Goal: Information Seeking & Learning: Learn about a topic

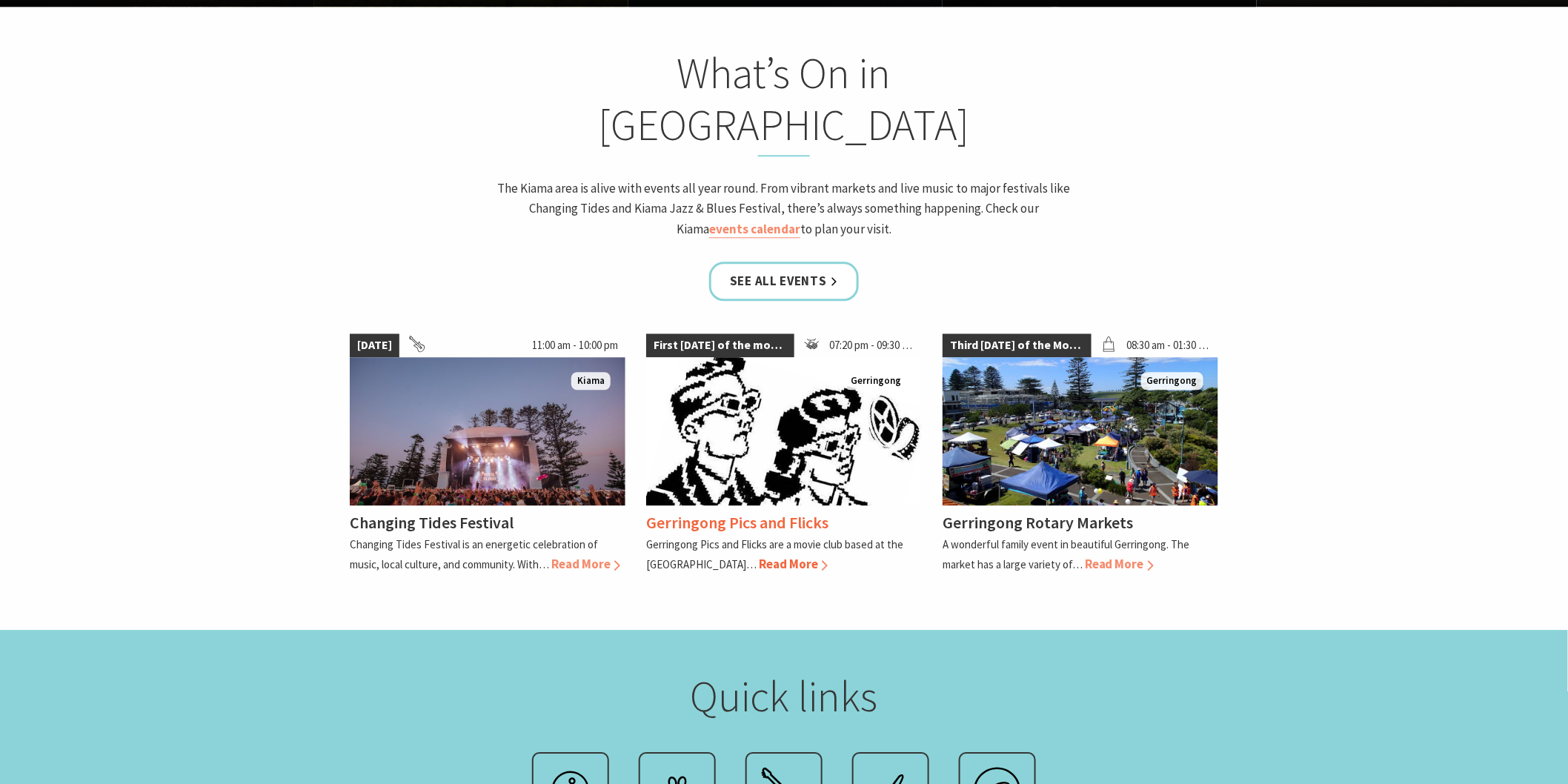
scroll to position [1400, 0]
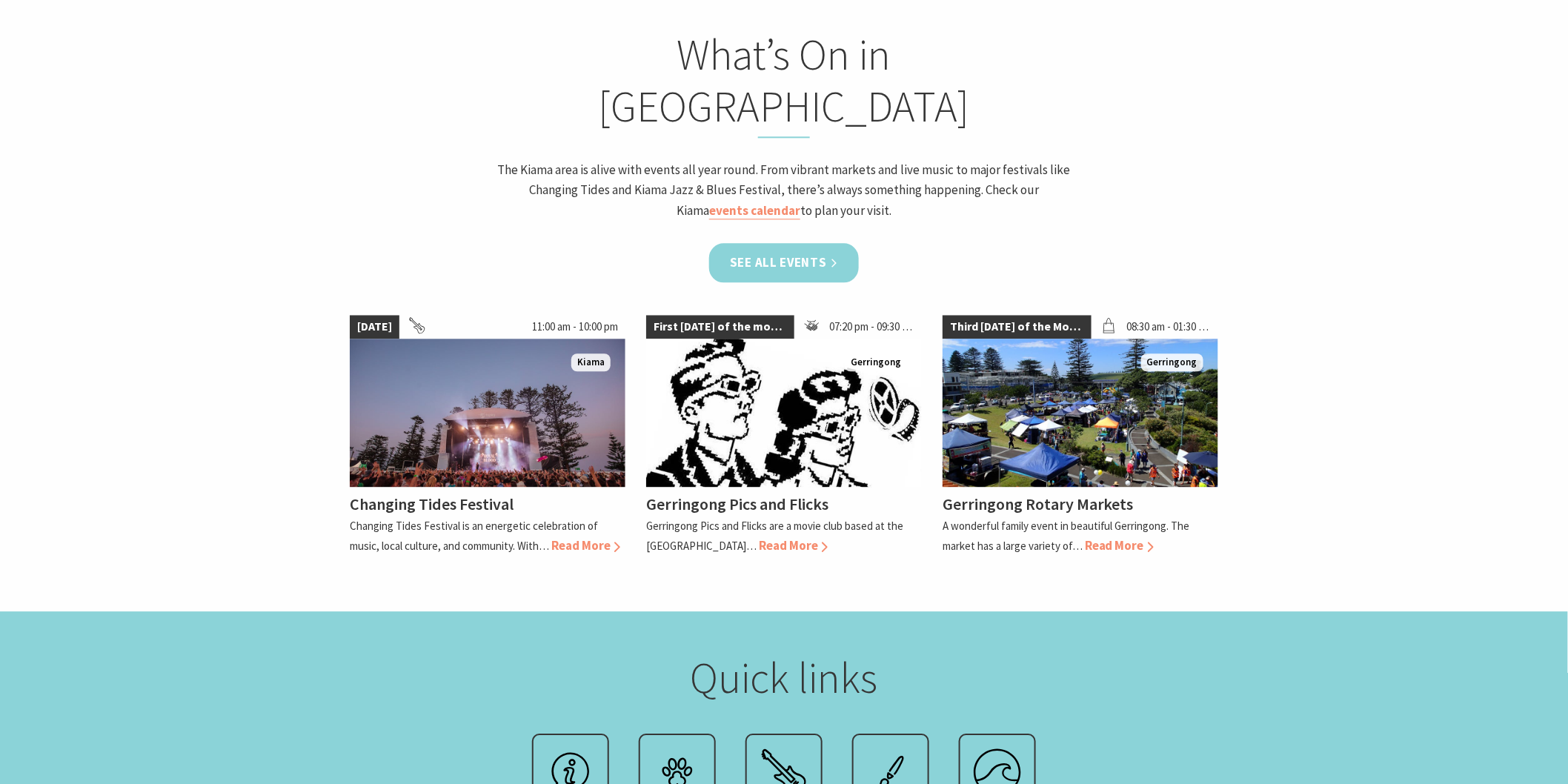
click at [749, 243] on link "See all Events" at bounding box center [784, 263] width 150 height 39
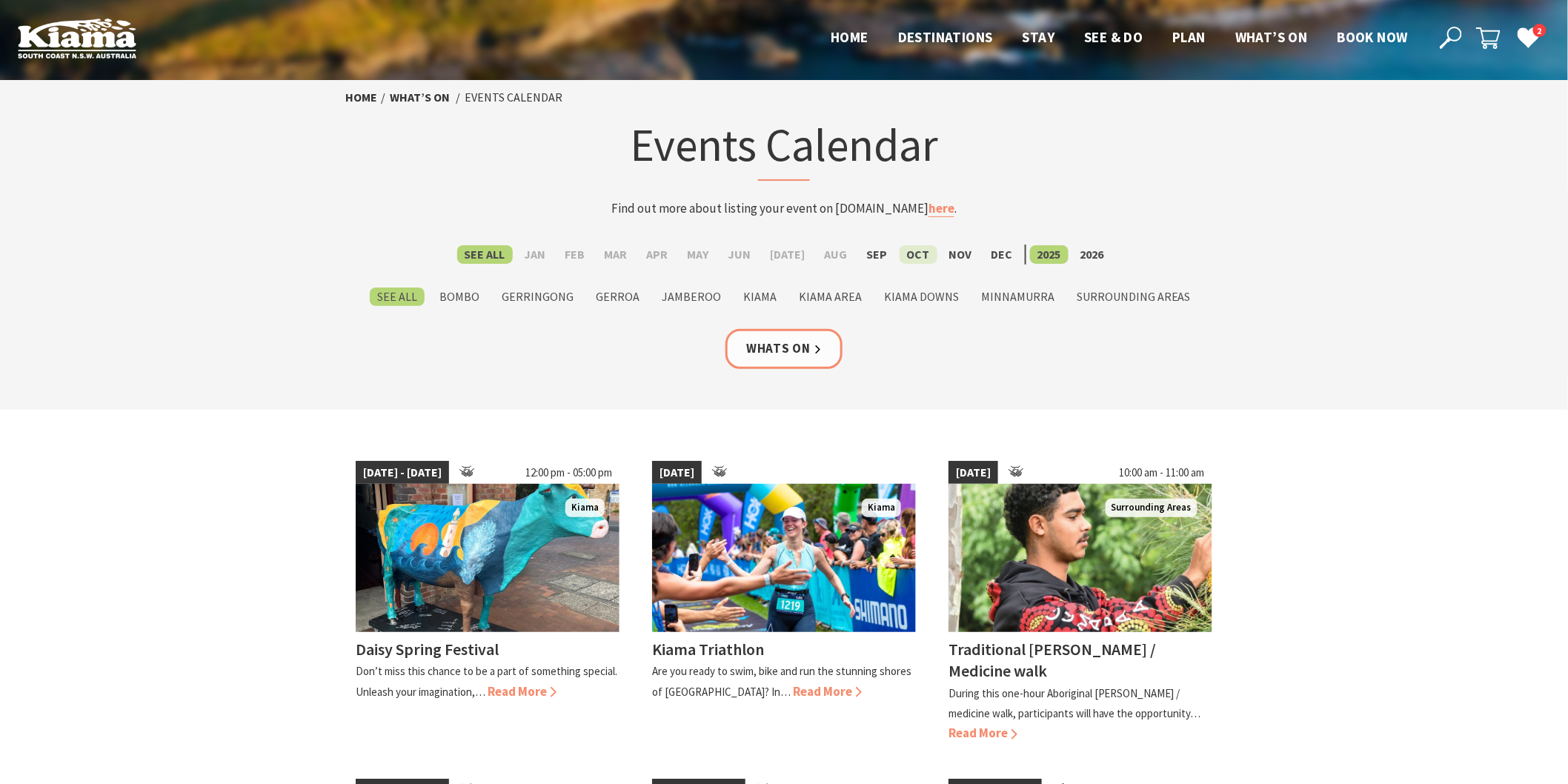
click at [906, 249] on label "Oct" at bounding box center [919, 255] width 37 height 19
click at [0, 0] on input "Oct" at bounding box center [0, 0] width 0 height 0
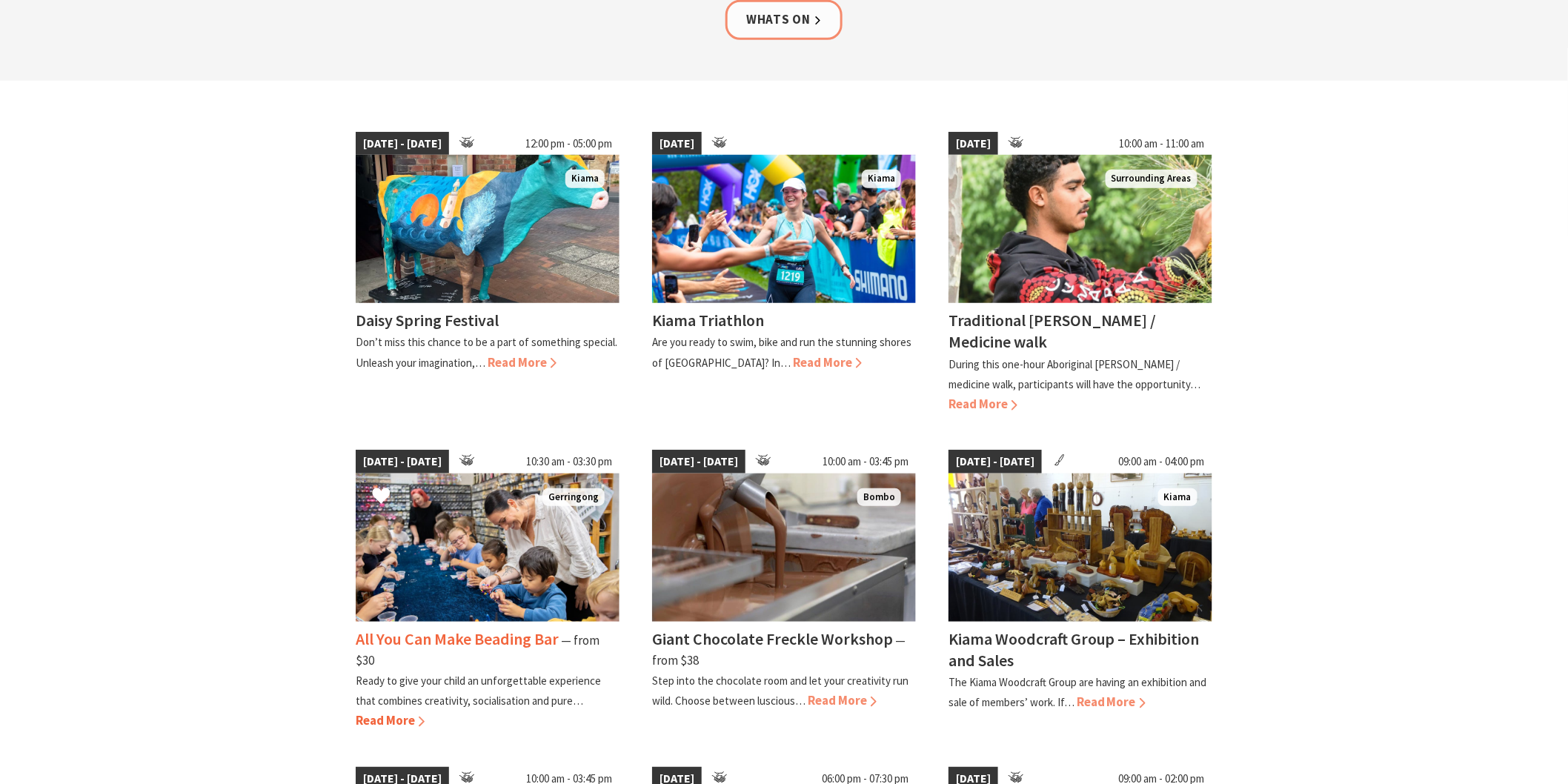
scroll to position [382, 0]
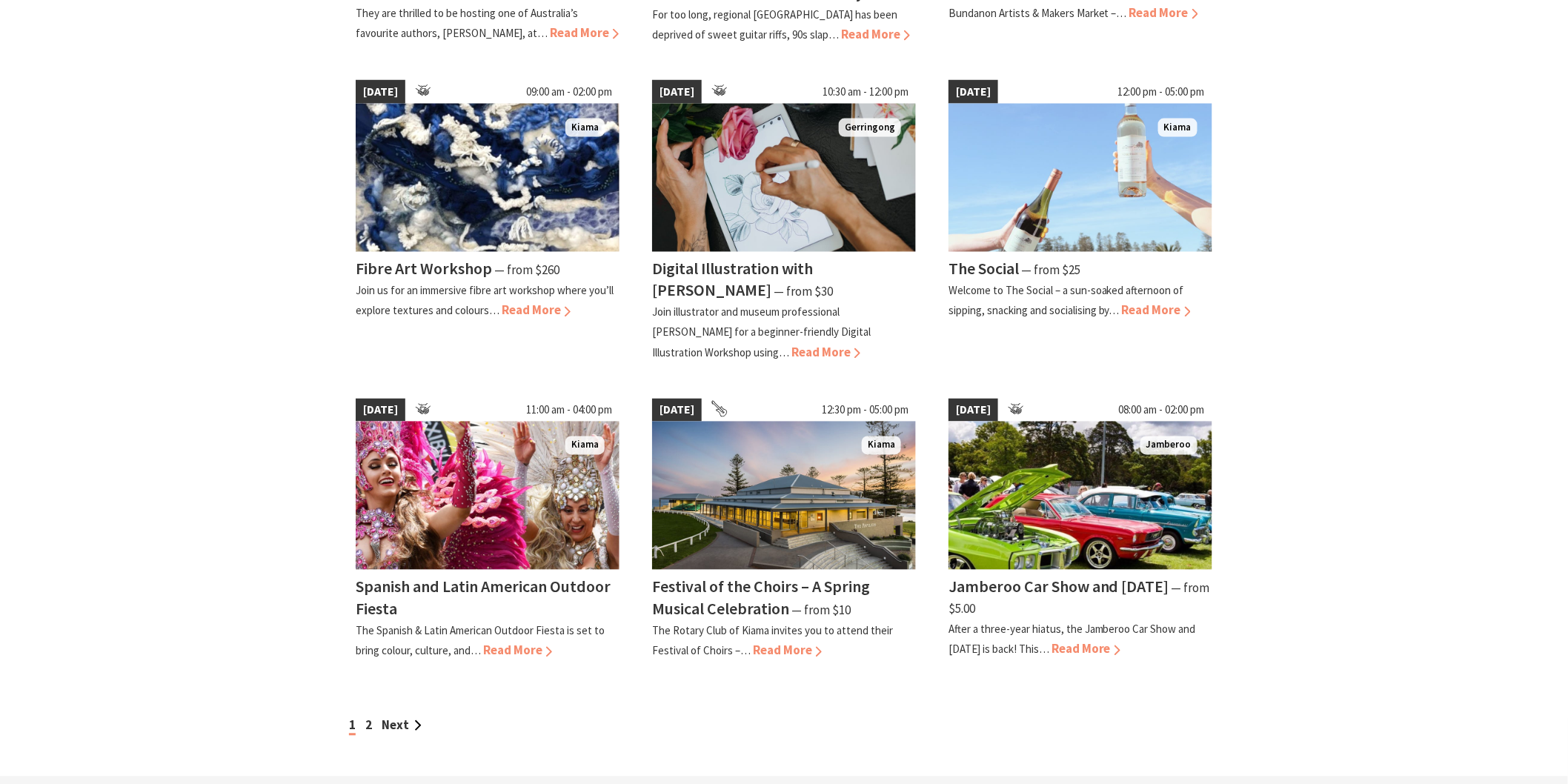
scroll to position [988, 0]
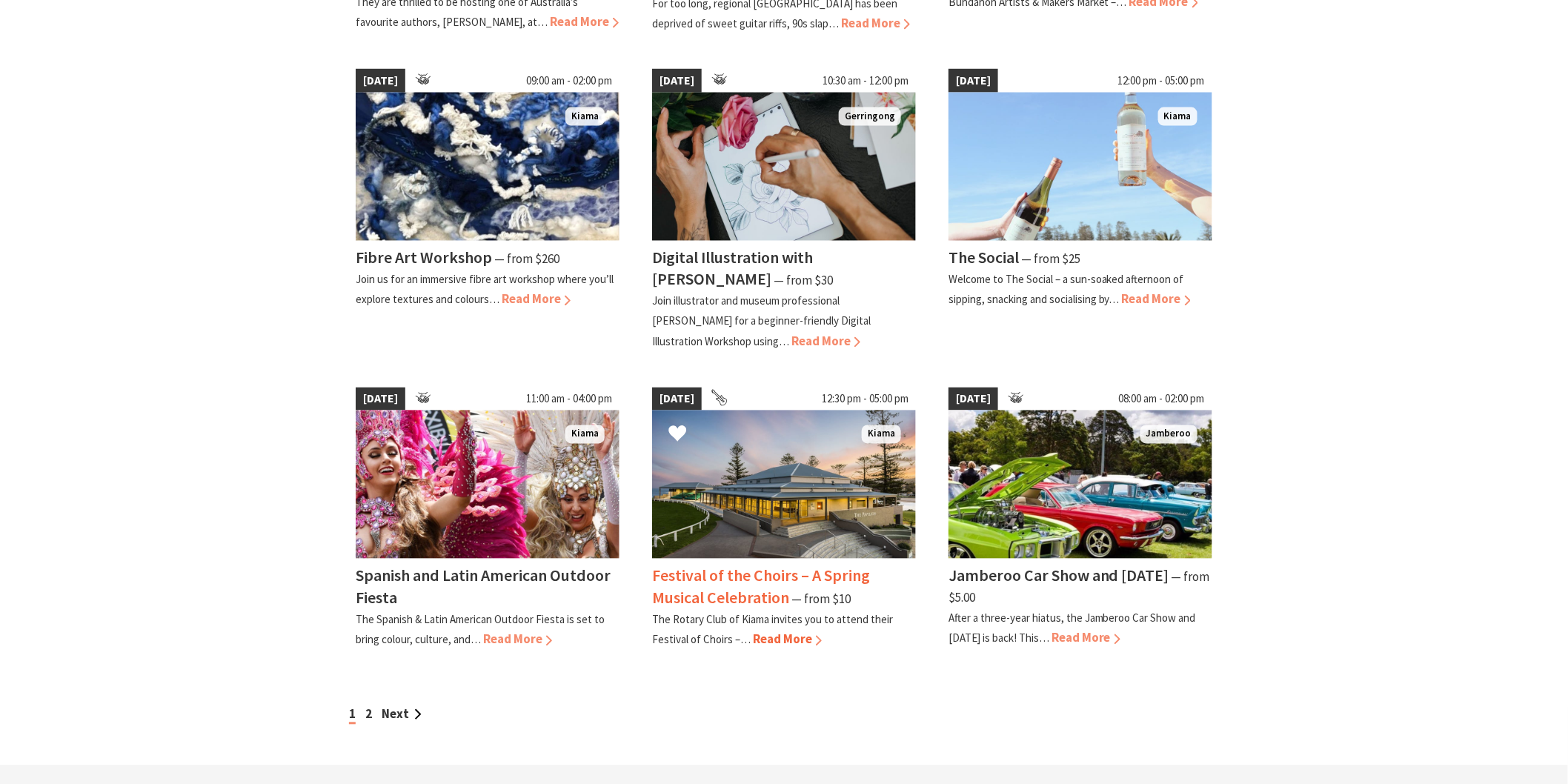
click at [848, 574] on h4 "Festival of the Choirs – A Spring Musical Celebration" at bounding box center [761, 587] width 218 height 42
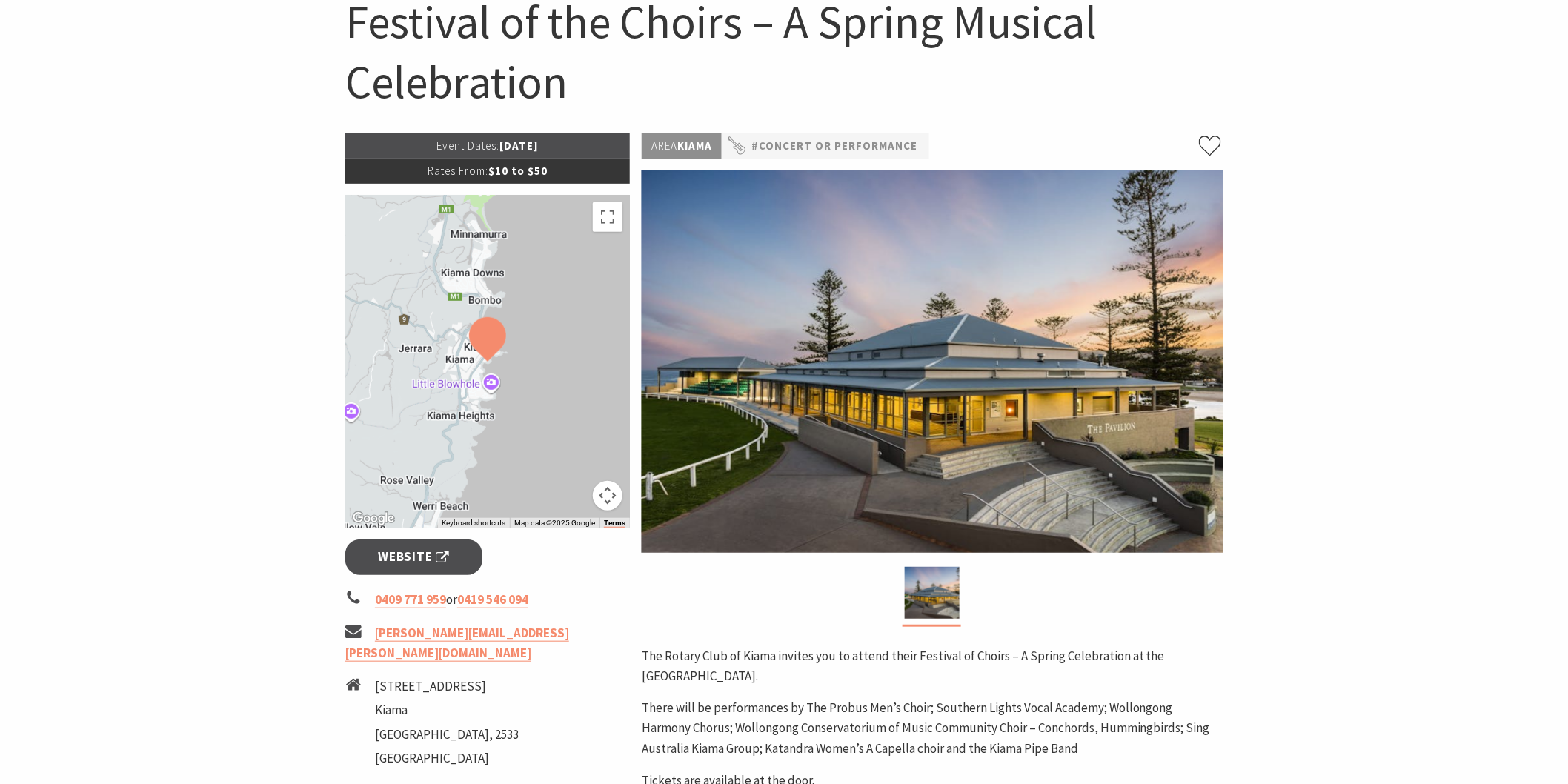
scroll to position [165, 0]
